Goal: Task Accomplishment & Management: Use online tool/utility

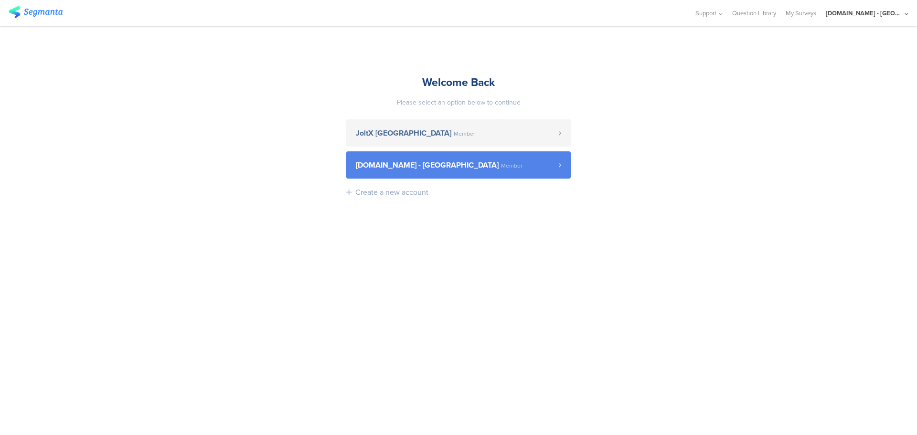
click at [531, 165] on span "[DOMAIN_NAME] - [GEOGRAPHIC_DATA] Member" at bounding box center [457, 165] width 203 height 8
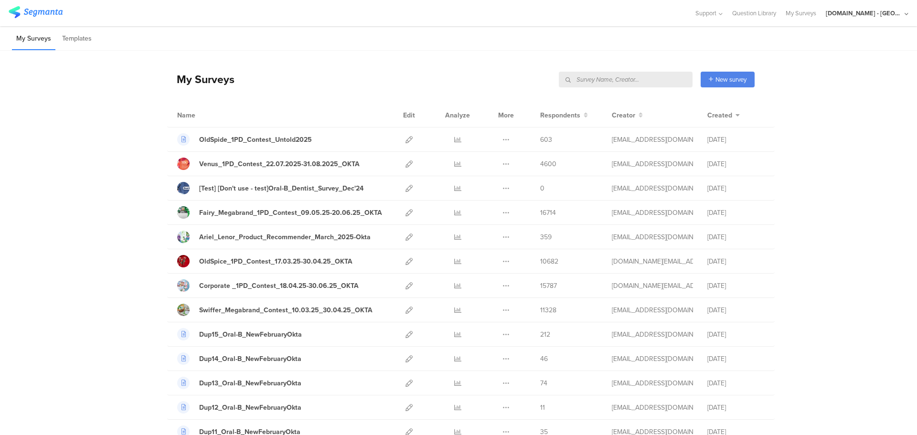
click at [625, 83] on input "text" at bounding box center [626, 80] width 134 height 16
type input "welcome"
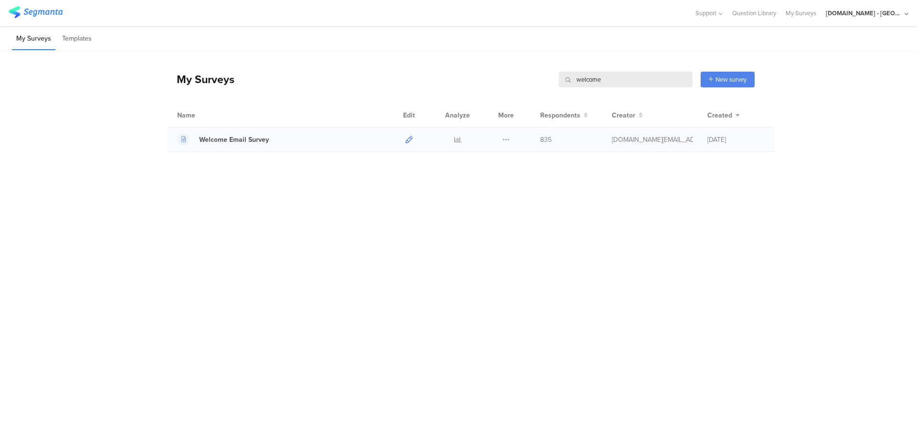
click at [408, 138] on icon at bounding box center [408, 139] width 7 height 7
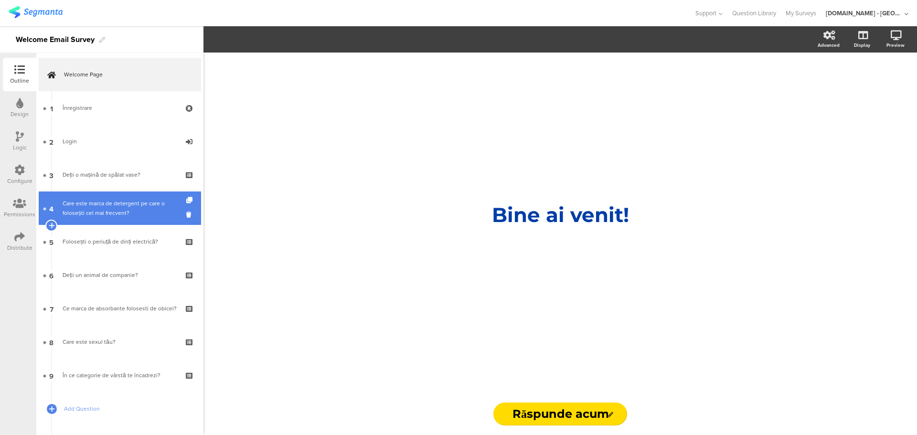
click at [118, 205] on div "Care este marca de detergent pe care o folosești cel mai frecvent?" at bounding box center [120, 208] width 114 height 19
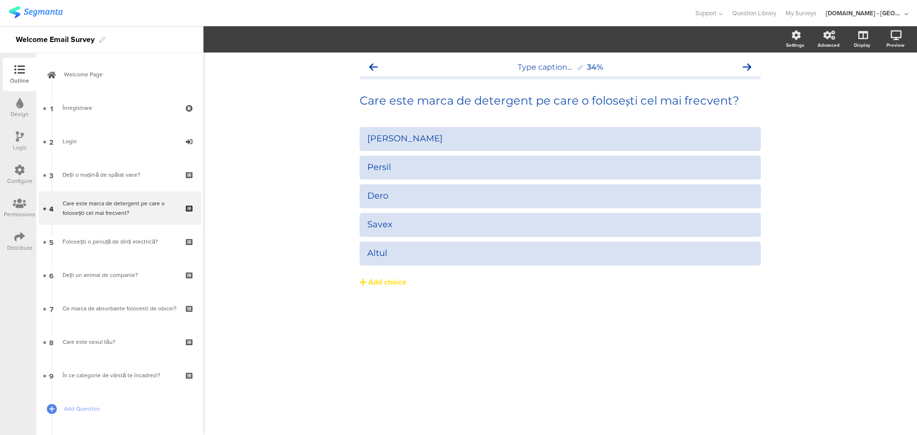
click at [23, 171] on icon at bounding box center [19, 170] width 11 height 11
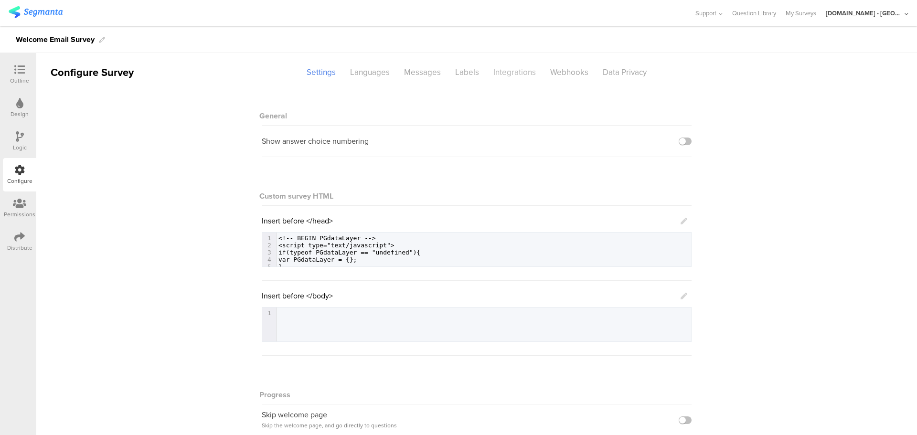
click at [509, 73] on div "Integrations" at bounding box center [514, 72] width 57 height 17
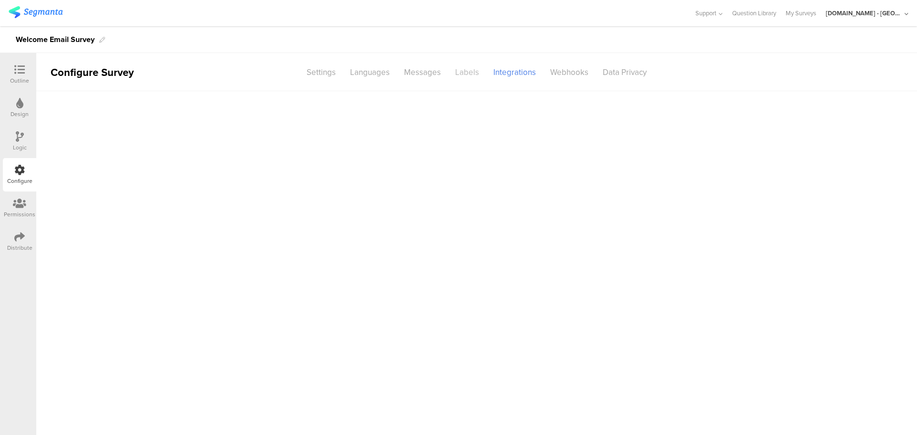
click at [461, 70] on div "Labels" at bounding box center [467, 72] width 38 height 17
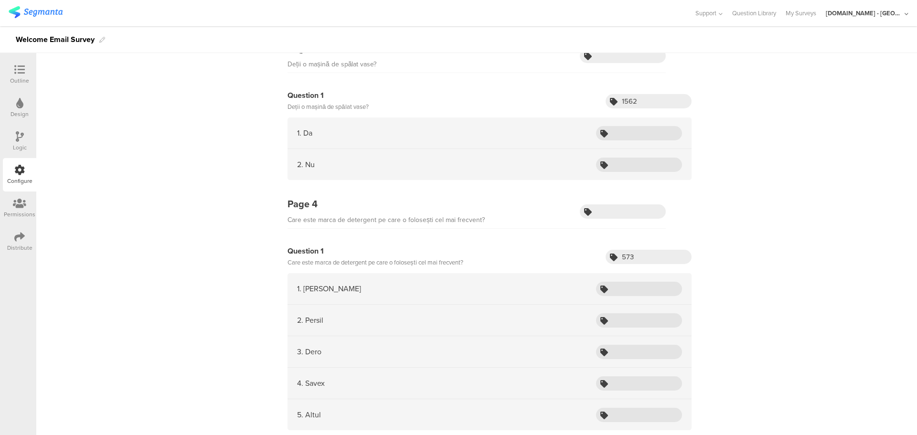
scroll to position [434, 0]
